Goal: Information Seeking & Learning: Compare options

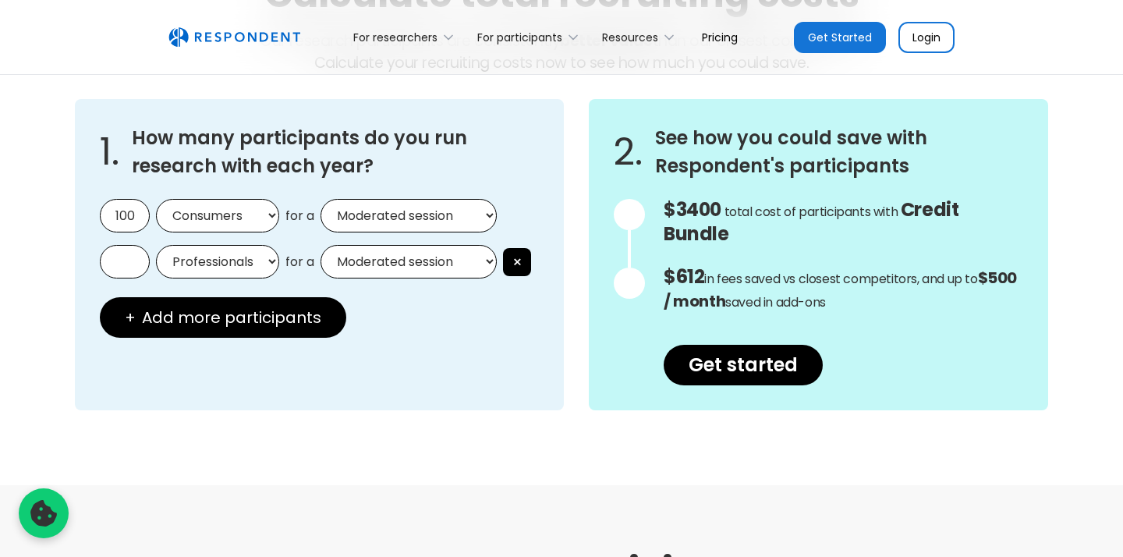
click at [130, 223] on input "100" at bounding box center [125, 216] width 50 height 34
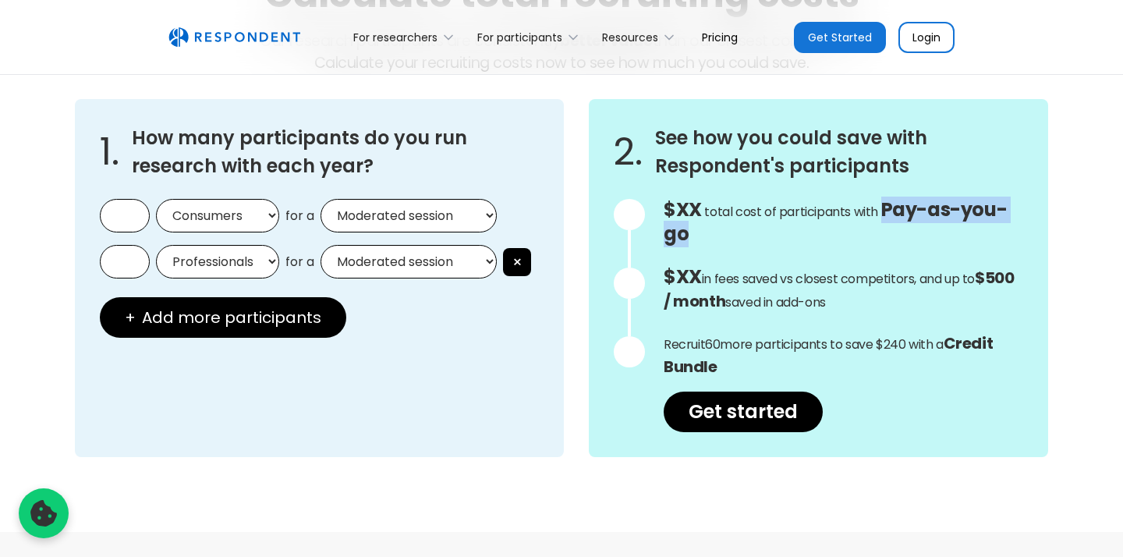
drag, startPoint x: 877, startPoint y: 210, endPoint x: 705, endPoint y: 243, distance: 174.6
click at [705, 243] on p "$XX Get in touch for the total cost of participants with Custom Pricing total c…" at bounding box center [842, 223] width 359 height 48
click at [742, 34] on link "Pricing" at bounding box center [719, 37] width 61 height 37
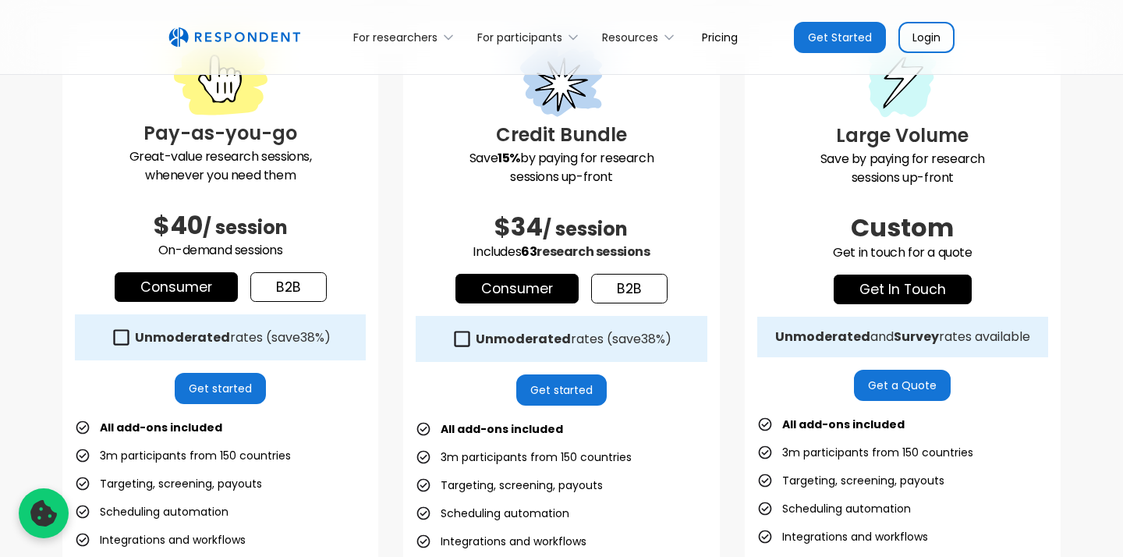
scroll to position [469, 0]
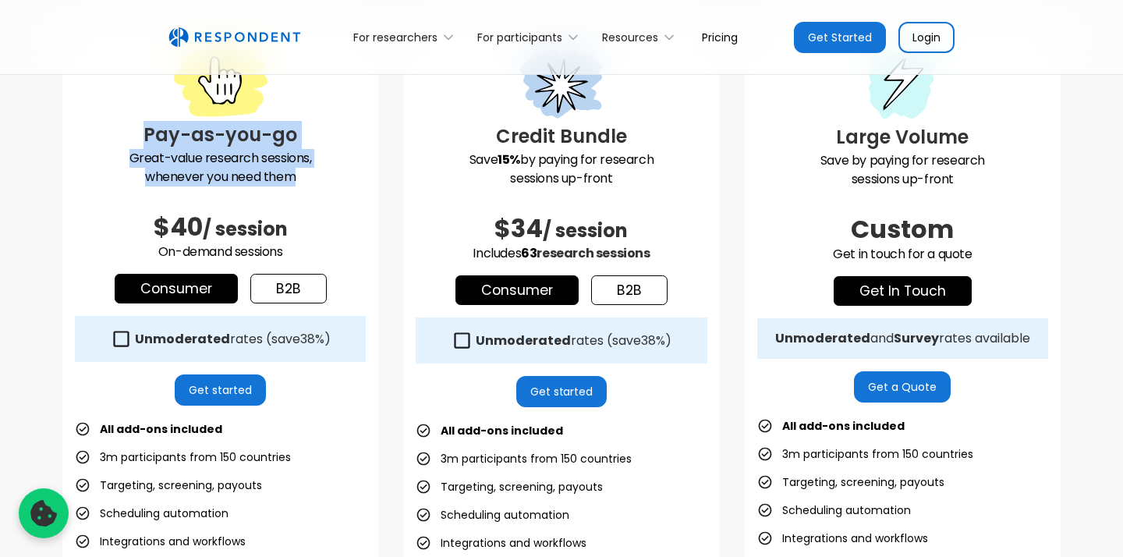
drag, startPoint x: 136, startPoint y: 136, endPoint x: 275, endPoint y: 188, distance: 148.7
click at [275, 188] on div "Pay-as-you-go Great-value research sessions, whenever you need them $40 / sessi…" at bounding box center [220, 384] width 316 height 721
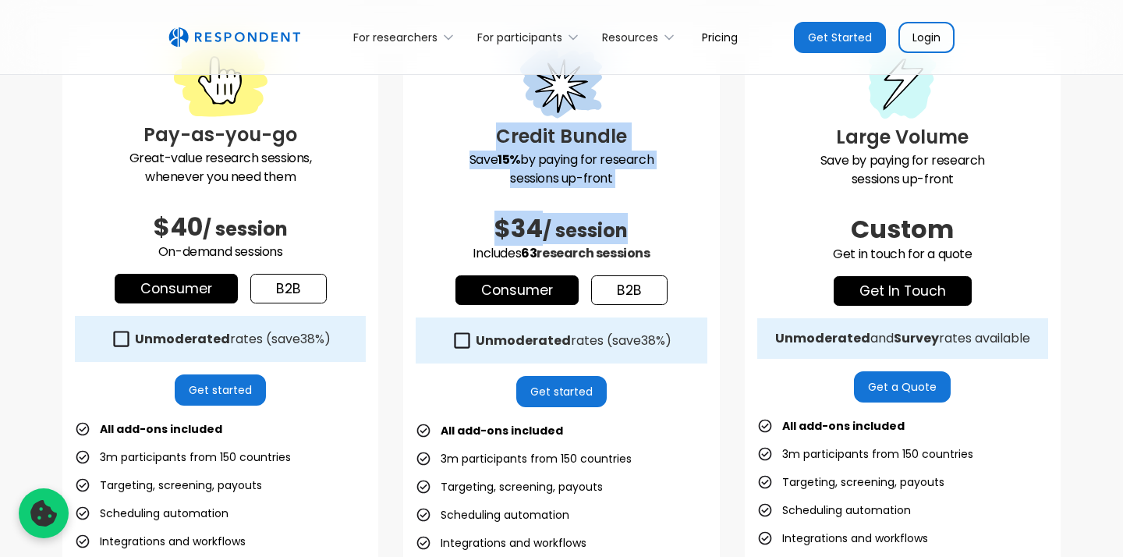
drag, startPoint x: 494, startPoint y: 133, endPoint x: 633, endPoint y: 215, distance: 161.5
click at [633, 215] on div "Credit Bundle Save 15% by paying for research sessions up-front $34 / session I…" at bounding box center [561, 385] width 316 height 723
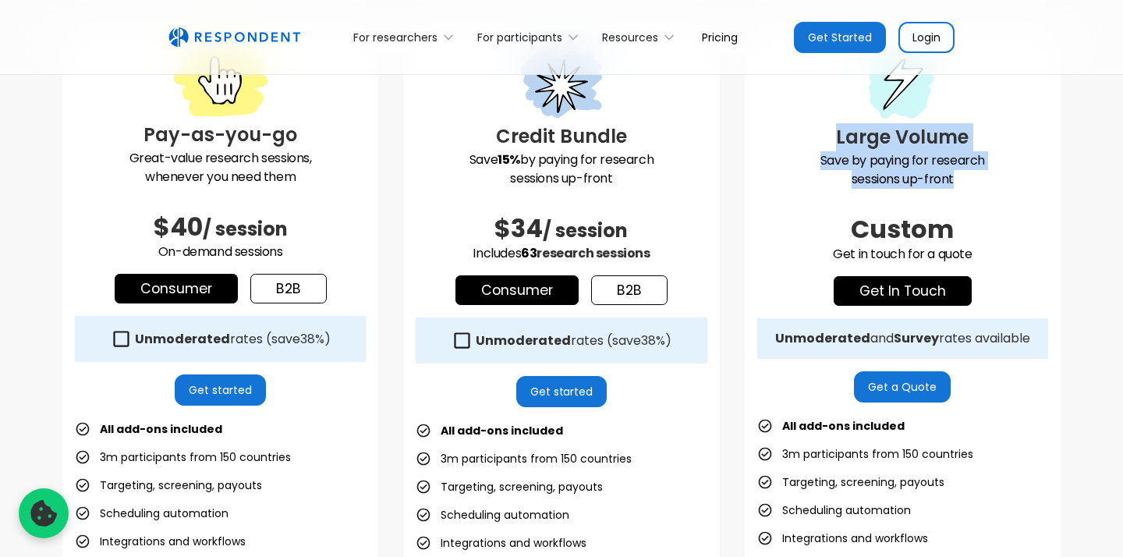
drag, startPoint x: 828, startPoint y: 111, endPoint x: 1031, endPoint y: 206, distance: 224.6
click at [1031, 206] on div "Large Volume Save by paying for research sessions up-front Custom Get in touch …" at bounding box center [902, 397] width 316 height 746
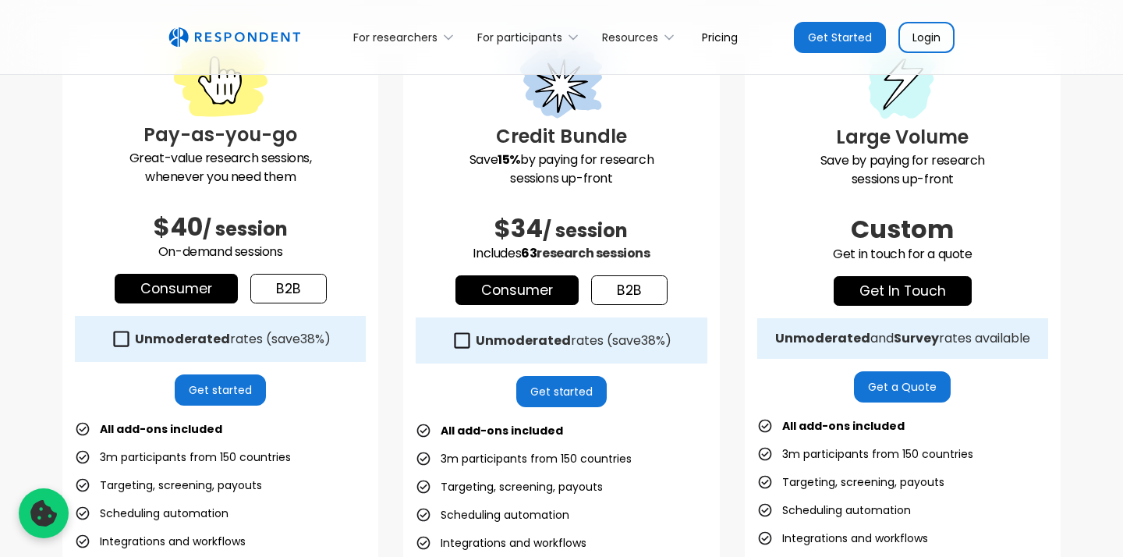
click at [668, 150] on h3 "Credit Bundle" at bounding box center [560, 136] width 291 height 28
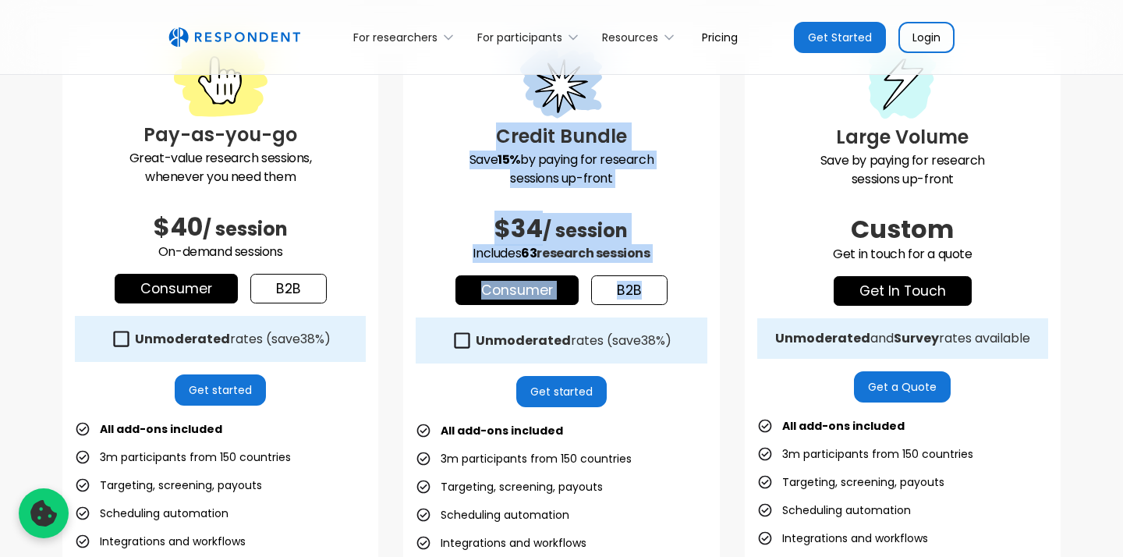
drag, startPoint x: 443, startPoint y: 83, endPoint x: 595, endPoint y: 302, distance: 267.3
click at [595, 302] on div "Credit Bundle Save 15% by paying for research sessions up-front $34 / session I…" at bounding box center [561, 385] width 316 height 723
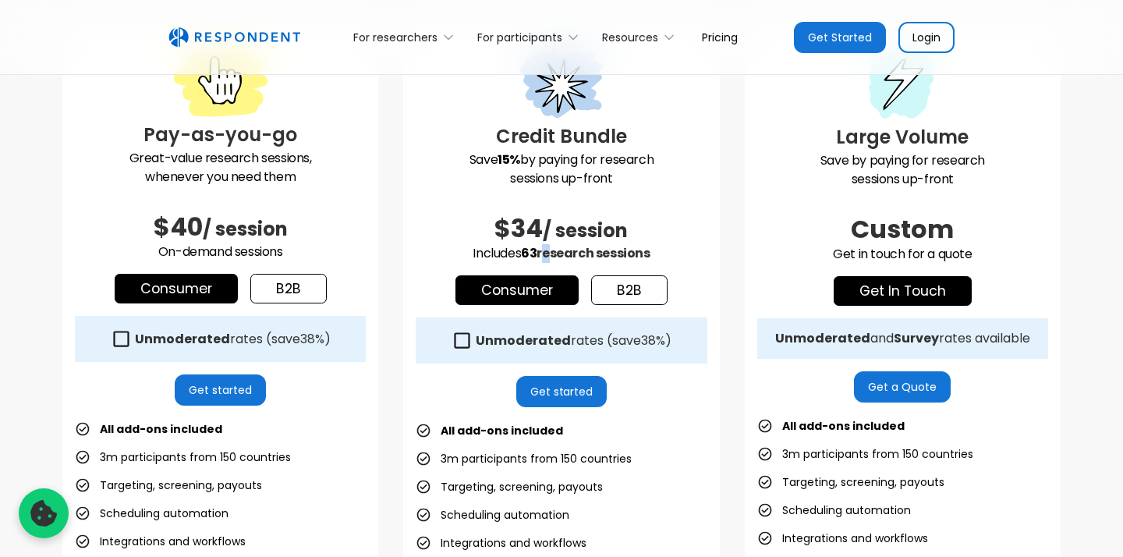
click at [542, 261] on span "research sessions" at bounding box center [592, 253] width 113 height 18
drag, startPoint x: 542, startPoint y: 261, endPoint x: 534, endPoint y: 262, distance: 7.8
click at [533, 262] on p "Includes 63 research sessions" at bounding box center [560, 253] width 291 height 19
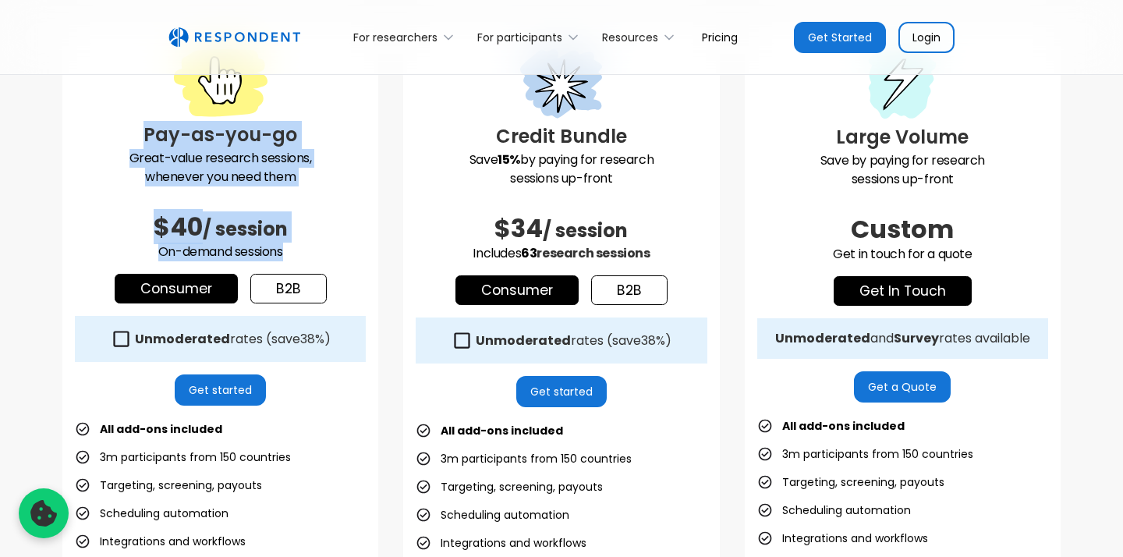
drag, startPoint x: 315, startPoint y: 254, endPoint x: 119, endPoint y: 136, distance: 228.7
click at [119, 136] on div "Pay-as-you-go Great-value research sessions, whenever you need them $40 / sessi…" at bounding box center [220, 384] width 316 height 721
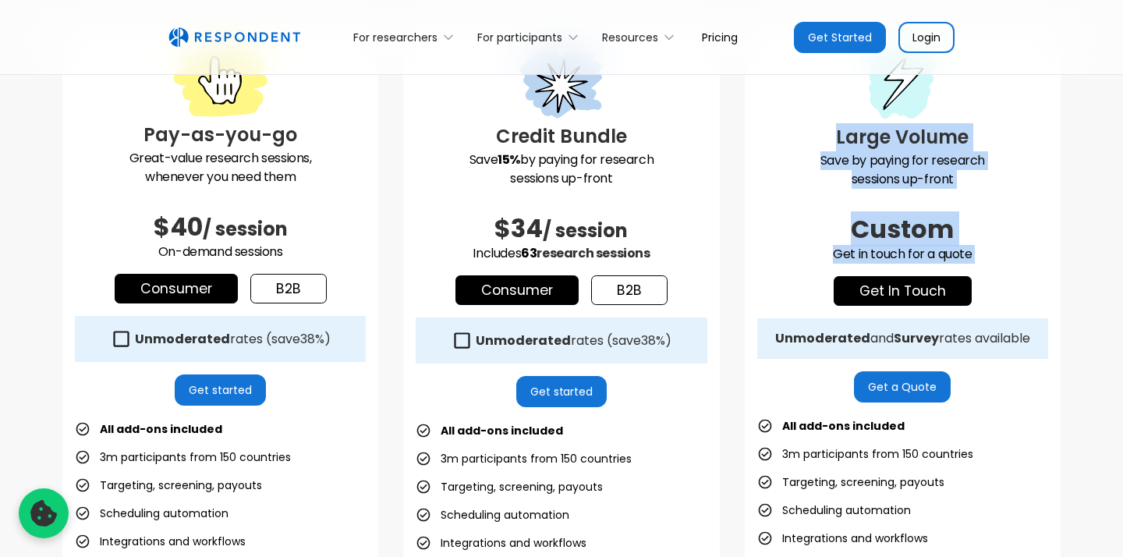
drag, startPoint x: 840, startPoint y: 106, endPoint x: 965, endPoint y: 268, distance: 204.6
click at [965, 268] on div "Large Volume Save by paying for research sessions up-front Custom Get in touch …" at bounding box center [902, 397] width 316 height 746
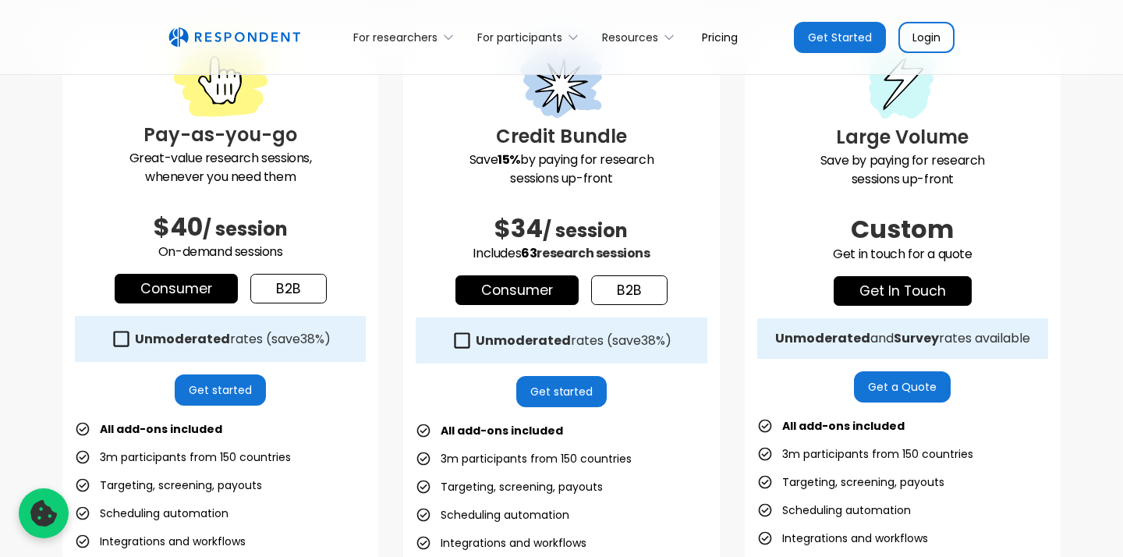
click at [982, 234] on h2 "Custom" at bounding box center [902, 229] width 291 height 31
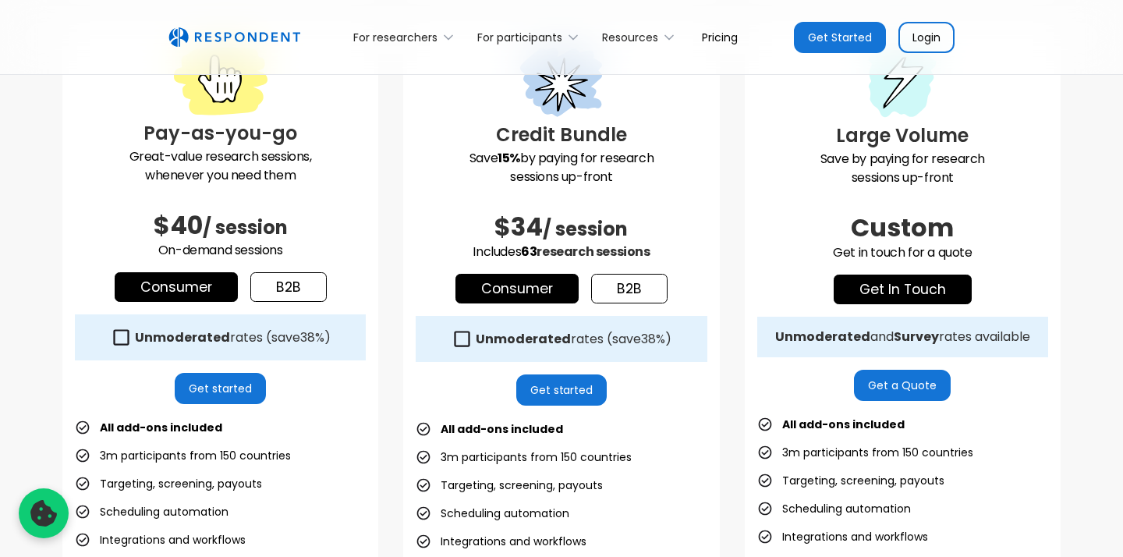
scroll to position [466, 0]
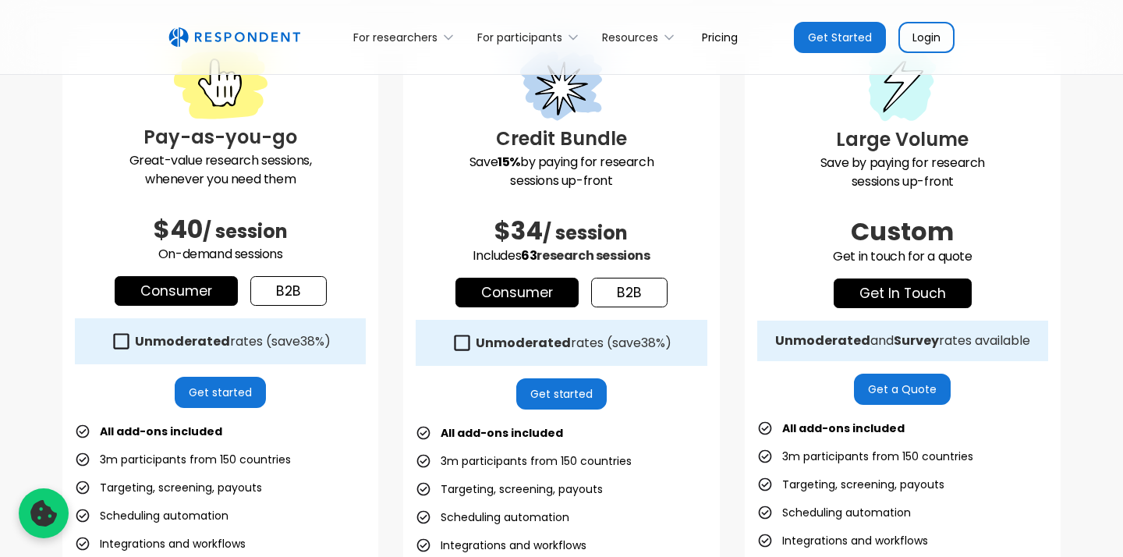
click at [720, 38] on link "Pricing" at bounding box center [719, 37] width 61 height 37
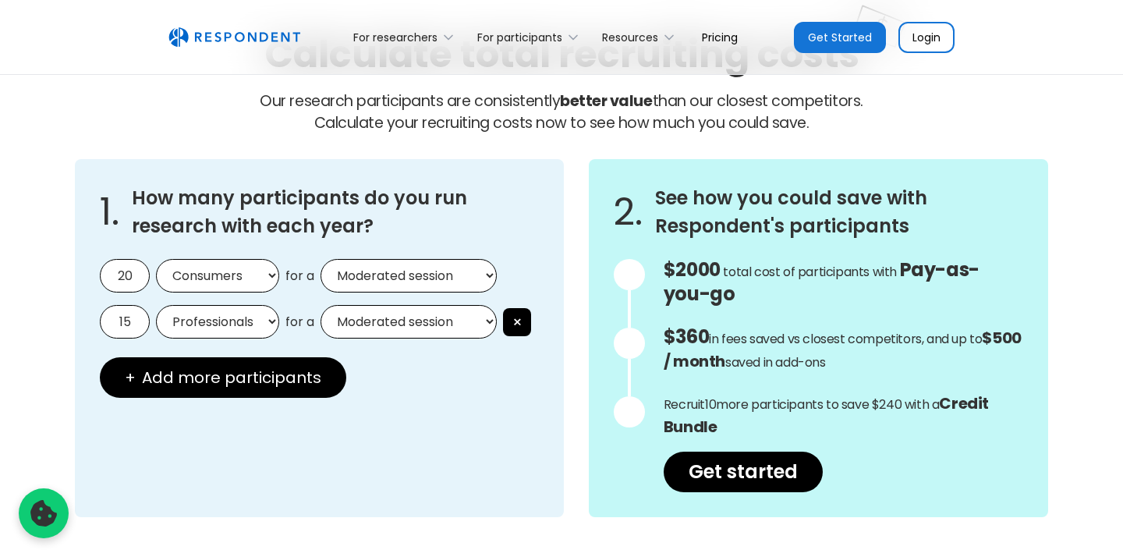
scroll to position [1344, 0]
click at [132, 316] on input "15" at bounding box center [125, 323] width 50 height 34
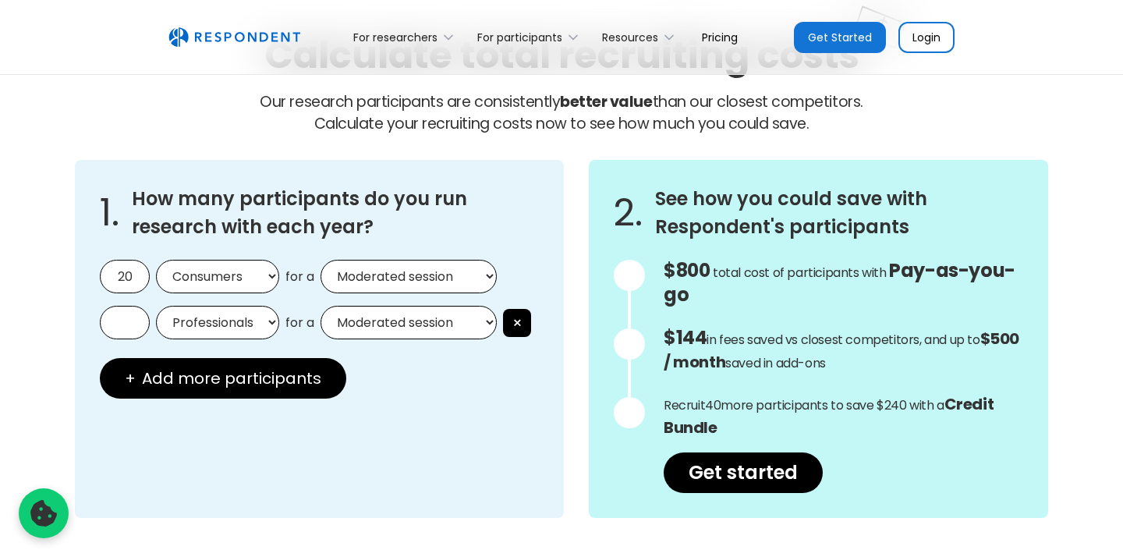
click at [471, 312] on select "Moderated session Unmoderated session" at bounding box center [408, 323] width 176 height 34
drag, startPoint x: 652, startPoint y: 401, endPoint x: 752, endPoint y: 430, distance: 103.7
click at [752, 430] on div "$800 Get in touch for the total cost of participants with Custom Pricing total …" at bounding box center [818, 376] width 409 height 233
click at [752, 430] on p "Recruit 40 more participants to save $240 with a Credit Bundle" at bounding box center [842, 416] width 359 height 47
drag, startPoint x: 698, startPoint y: 400, endPoint x: 755, endPoint y: 451, distance: 76.7
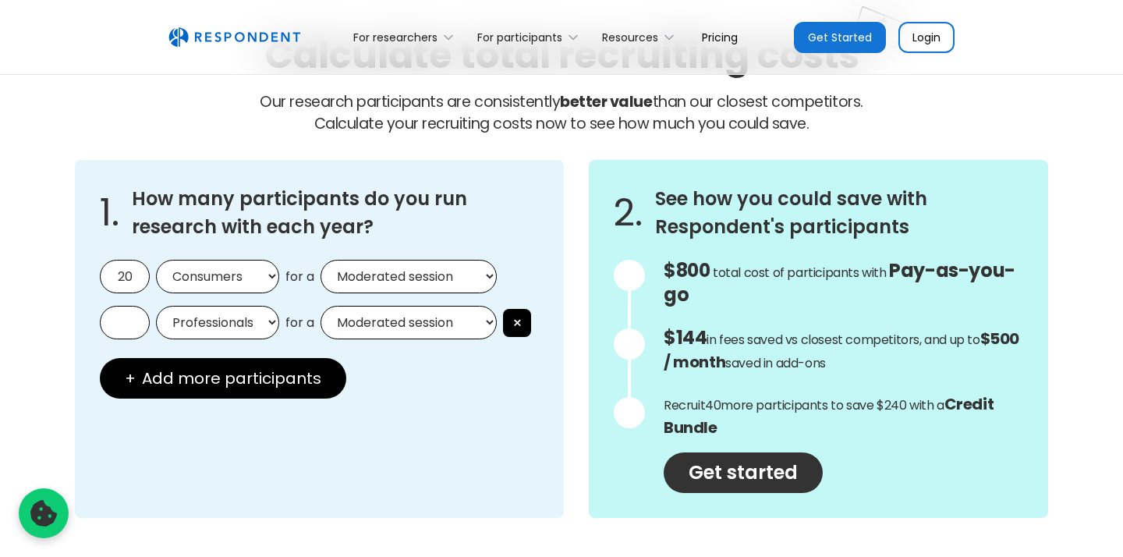
click at [755, 451] on div "$800 Get in touch for the total cost of participants with Custom Pricing total …" at bounding box center [842, 376] width 359 height 233
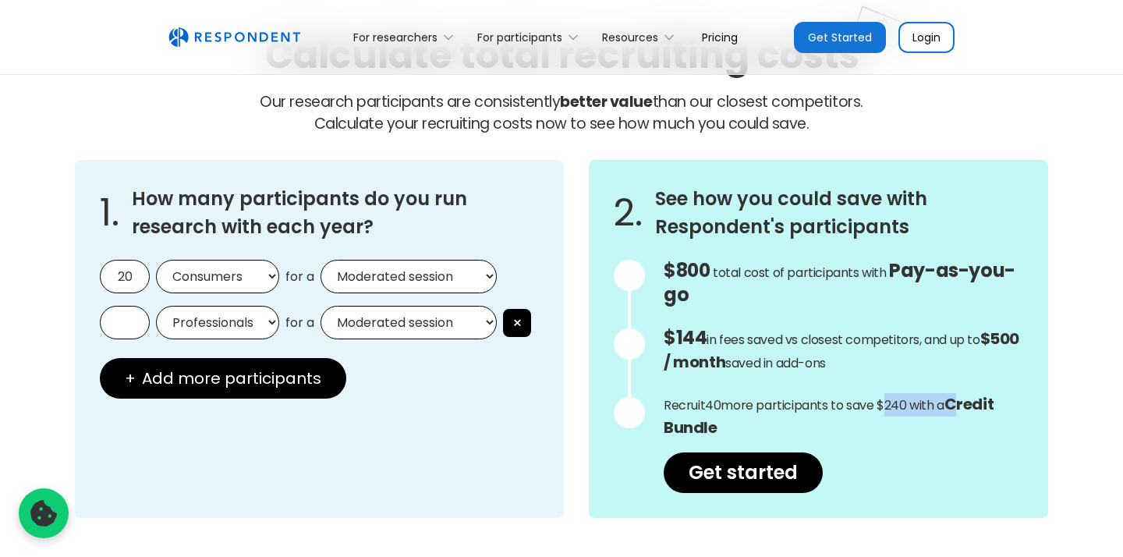
drag, startPoint x: 878, startPoint y: 414, endPoint x: 962, endPoint y: 407, distance: 84.5
click at [962, 407] on p "Recruit 40 more participants to save $240 with a Credit Bundle" at bounding box center [842, 416] width 359 height 47
click at [882, 409] on p "Recruit 40 more participants to save $240 with a Credit Bundle" at bounding box center [842, 416] width 359 height 47
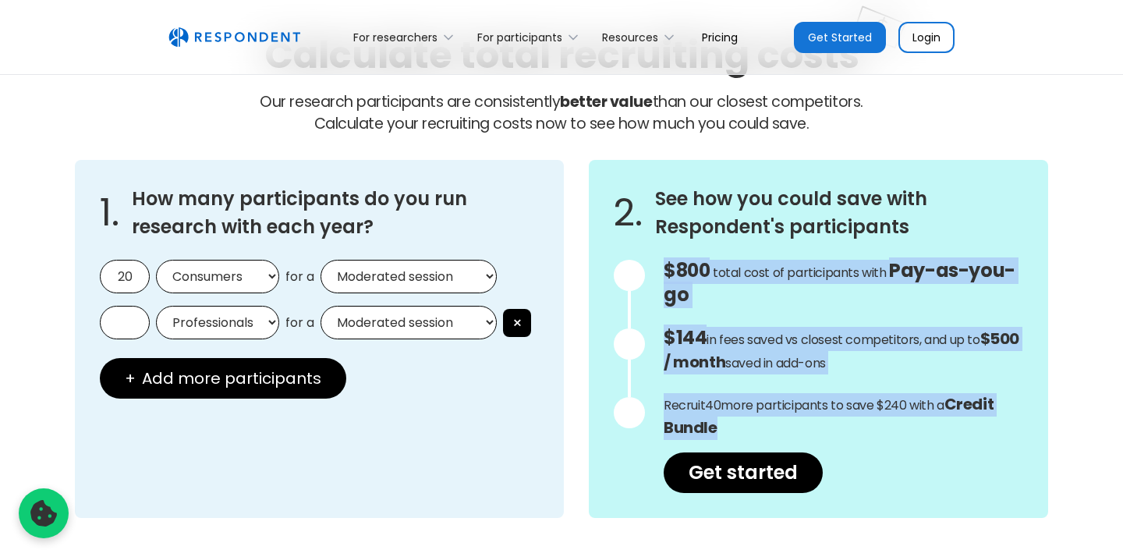
drag, startPoint x: 766, startPoint y: 436, endPoint x: 623, endPoint y: 399, distance: 148.0
click at [623, 399] on div "$800 Get in touch for the total cost of participants with Custom Pricing total …" at bounding box center [818, 376] width 409 height 233
click at [772, 425] on p "Recruit 40 more participants to save $240 with a Credit Bundle" at bounding box center [842, 416] width 359 height 47
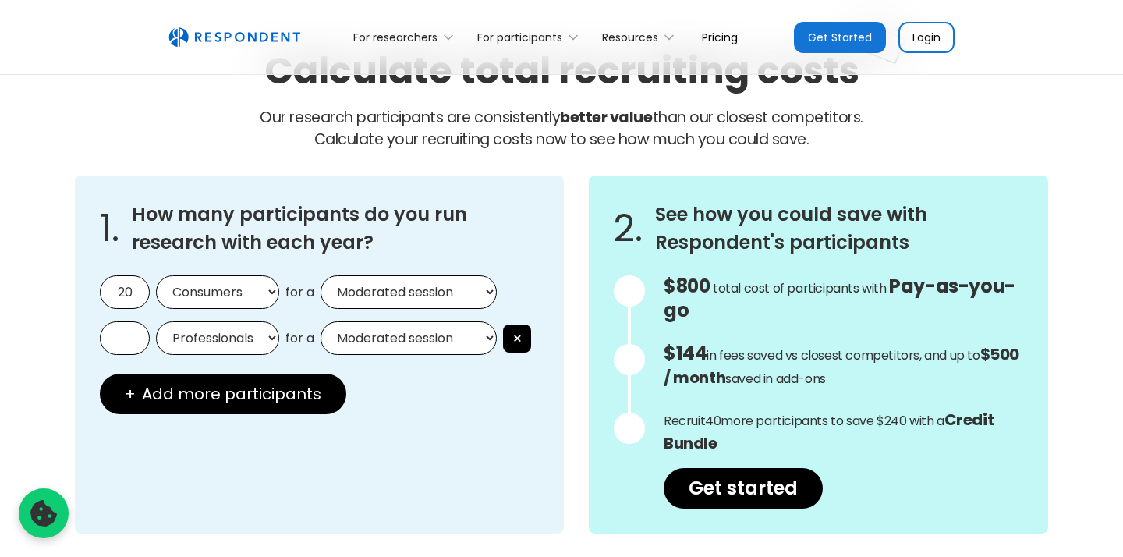
scroll to position [1292, 0]
